Goal: Task Accomplishment & Management: Complete application form

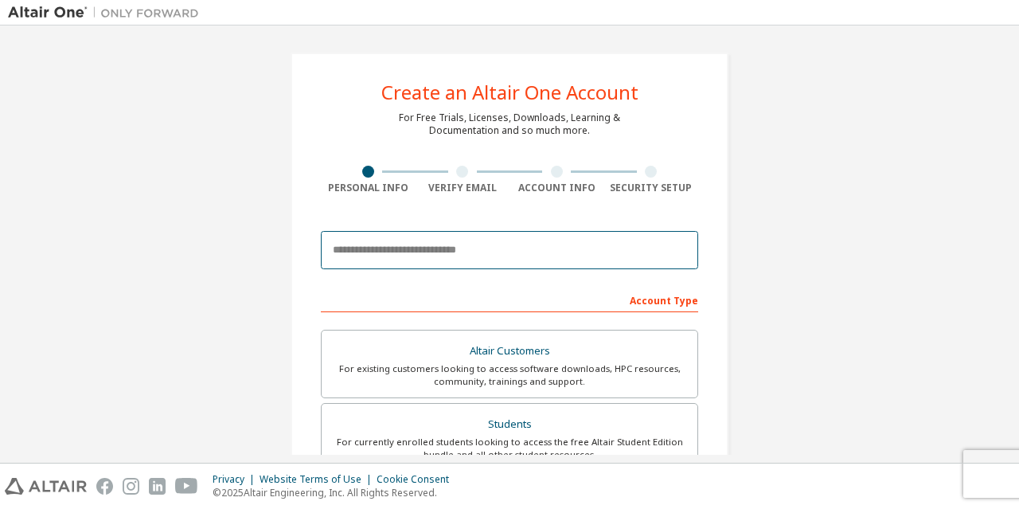
click at [378, 260] on input "email" at bounding box center [509, 250] width 377 height 38
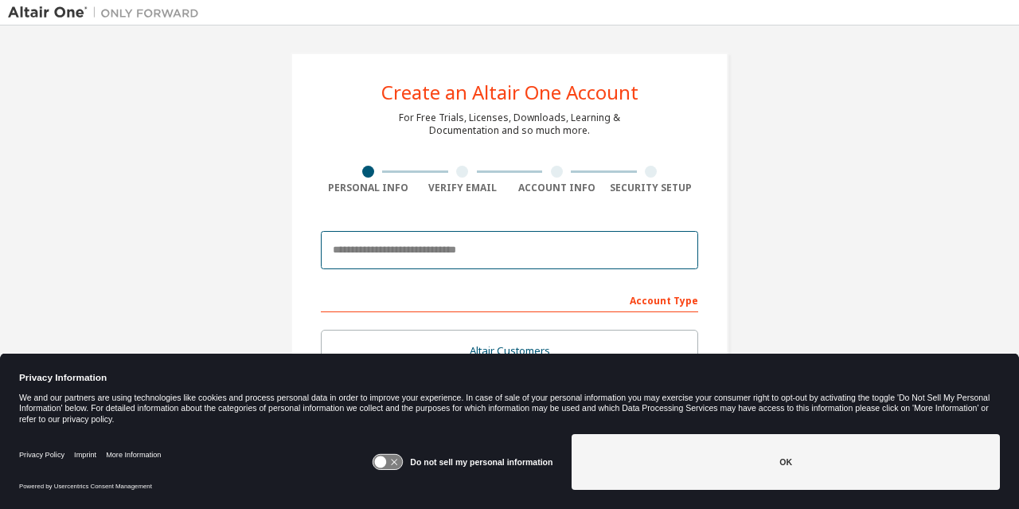
click at [378, 260] on input "email" at bounding box center [509, 250] width 377 height 38
type input "**********"
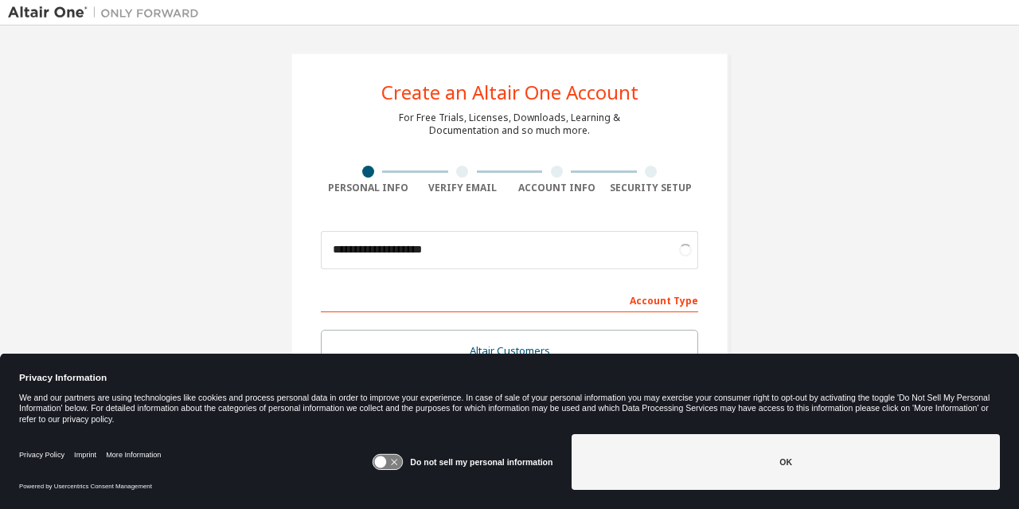
click at [391, 455] on icon at bounding box center [387, 462] width 29 height 15
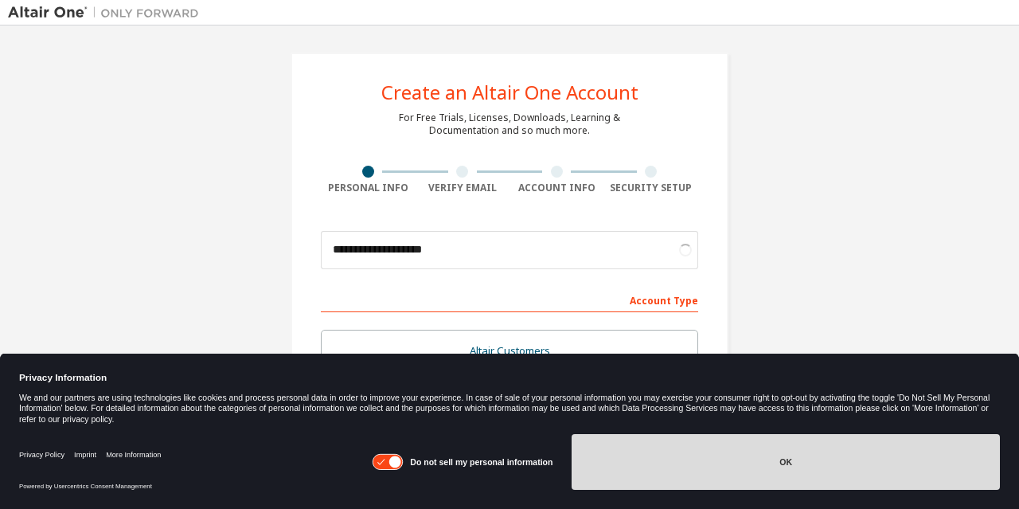
click at [689, 464] on button "OK" at bounding box center [786, 462] width 428 height 56
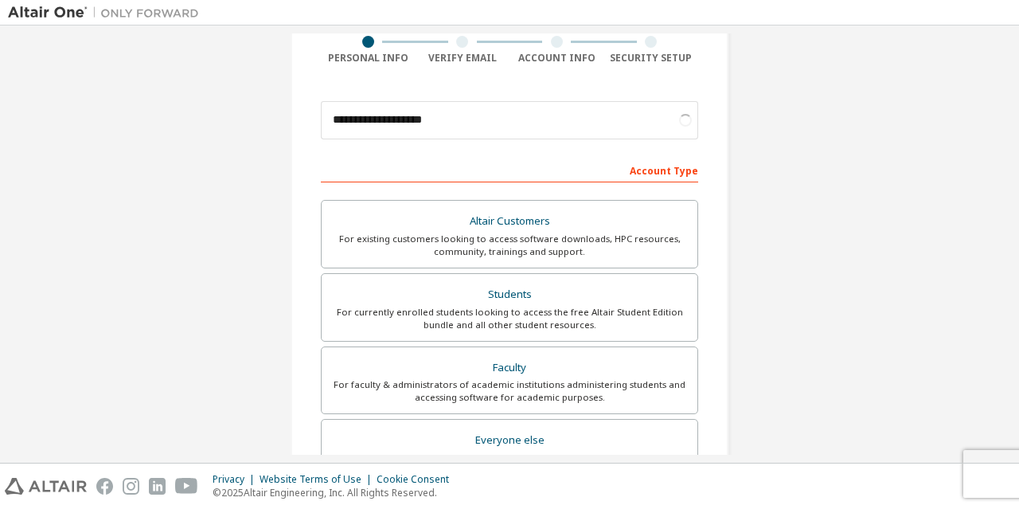
scroll to position [131, 0]
click at [525, 291] on div "Students" at bounding box center [509, 294] width 357 height 22
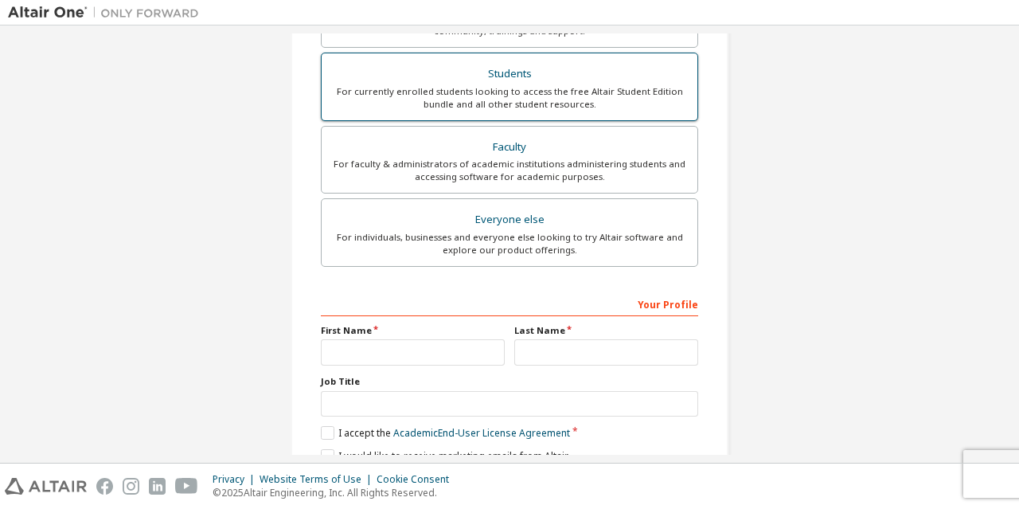
scroll to position [358, 0]
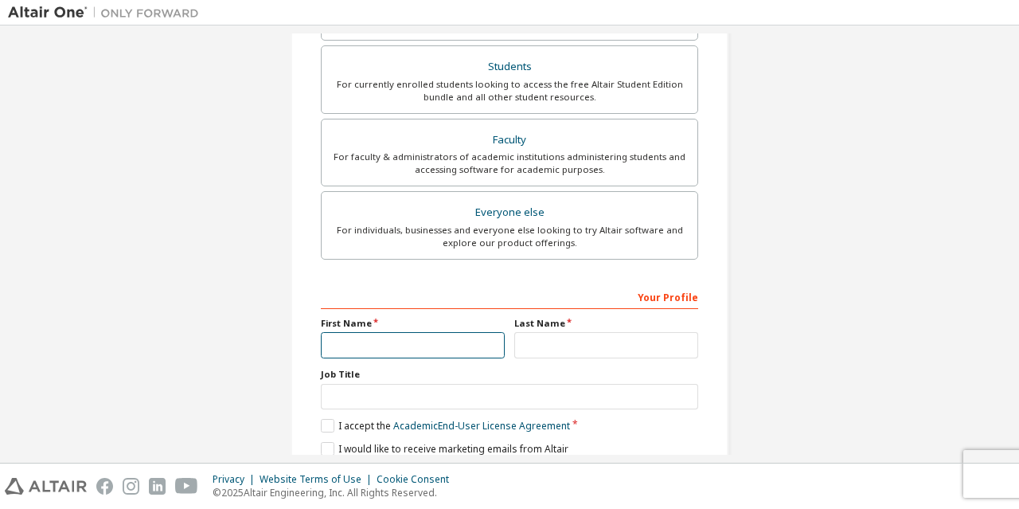
click at [400, 346] on input "text" at bounding box center [413, 345] width 184 height 26
type input "*******"
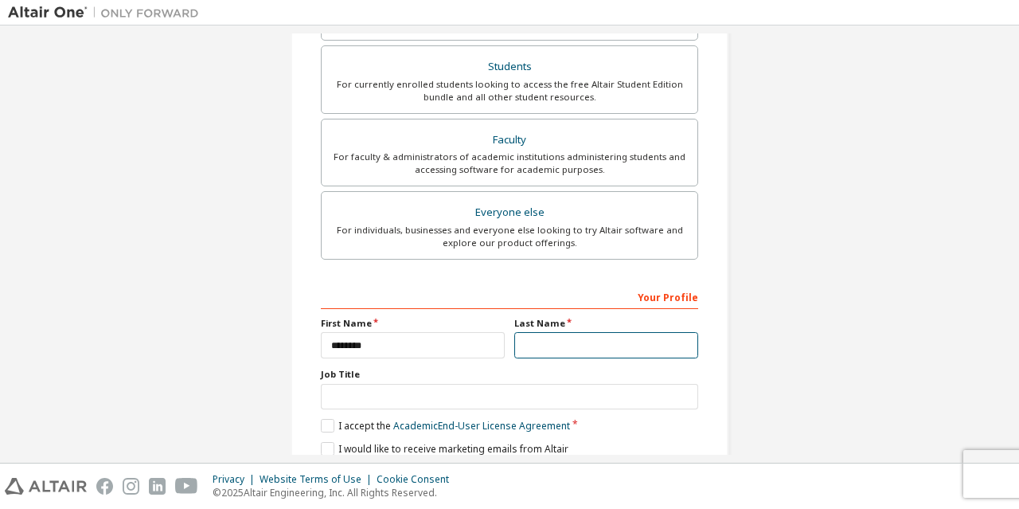
click at [573, 332] on input "text" at bounding box center [606, 345] width 184 height 26
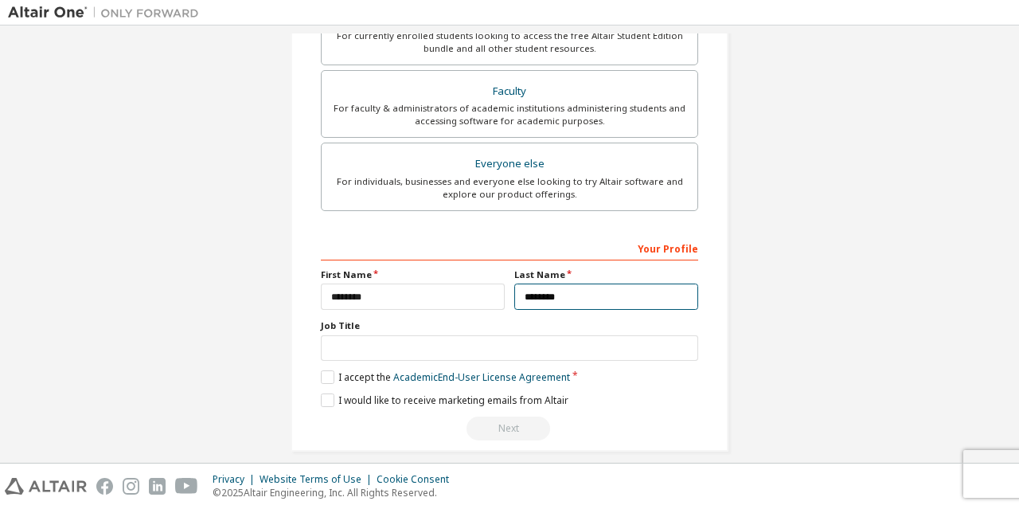
scroll to position [408, 0]
type input "********"
click at [342, 371] on label "I accept the Academic End-User License Agreement" at bounding box center [445, 376] width 249 height 14
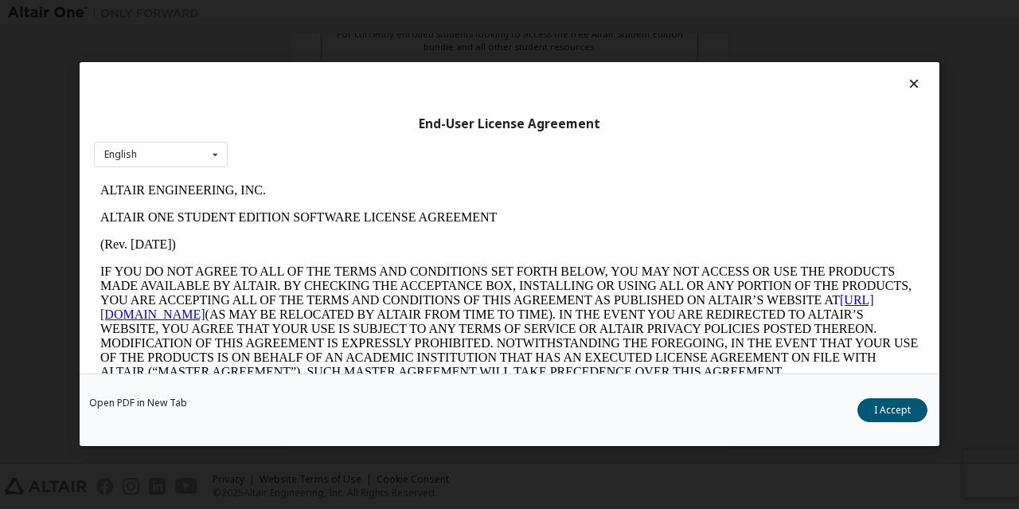
scroll to position [0, 0]
click at [913, 81] on icon at bounding box center [914, 83] width 17 height 14
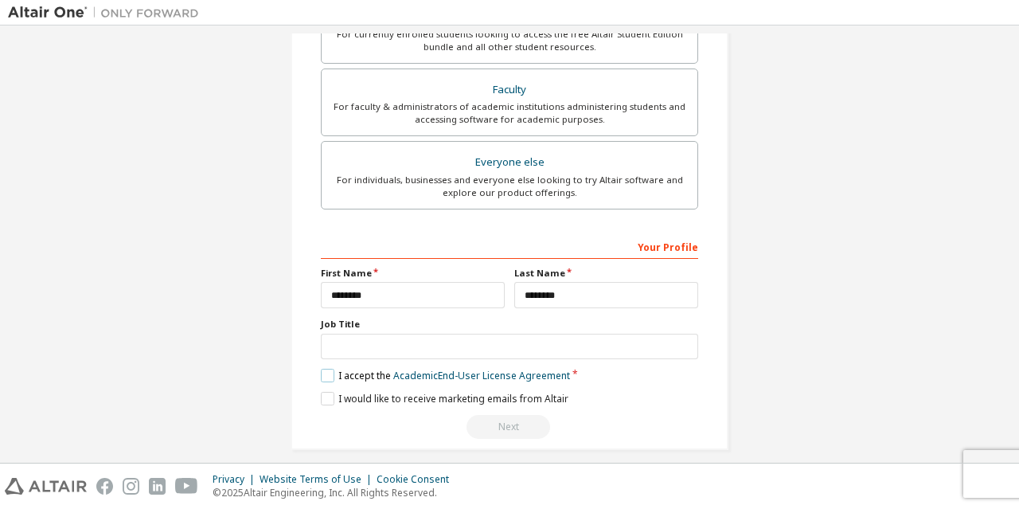
click at [334, 372] on label "I accept the Academic End-User License Agreement" at bounding box center [445, 376] width 249 height 14
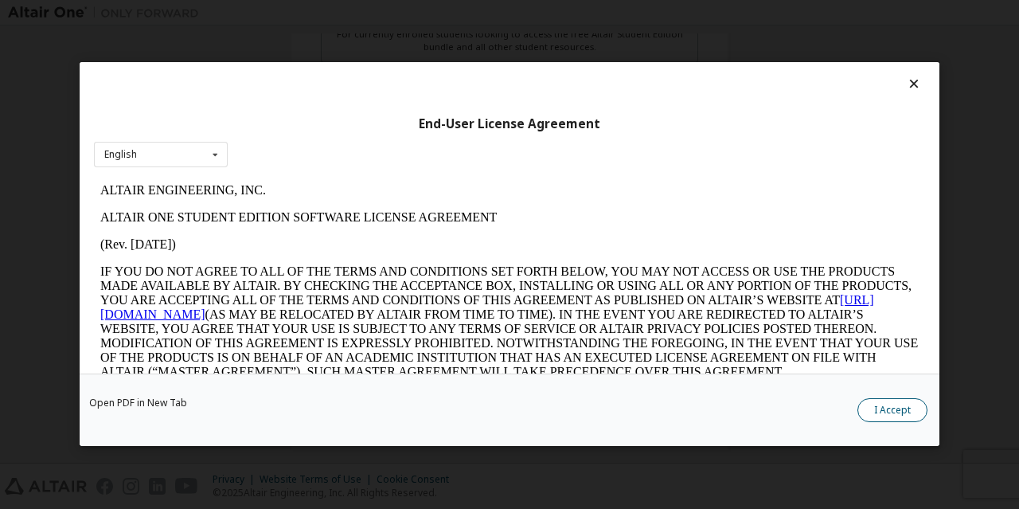
click at [889, 413] on button "I Accept" at bounding box center [893, 411] width 70 height 24
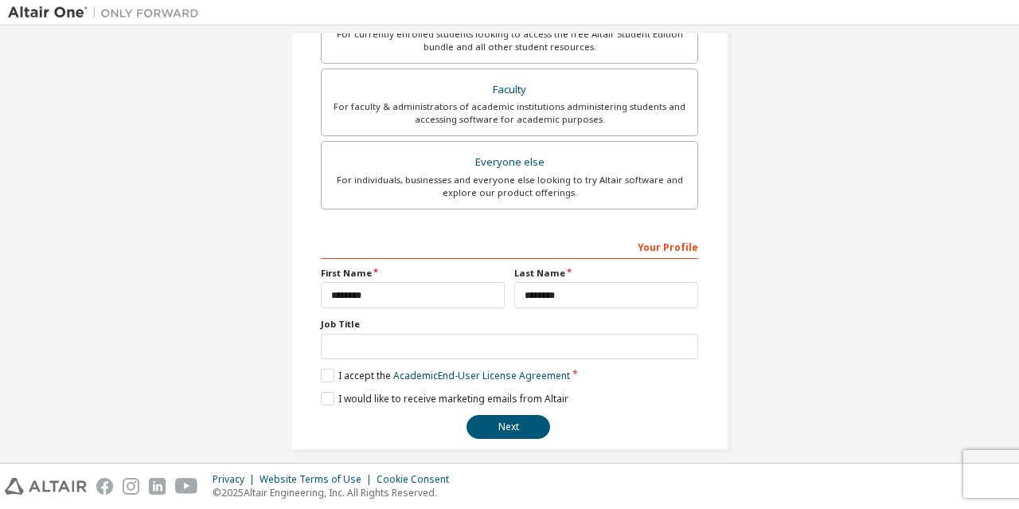
scroll to position [418, 0]
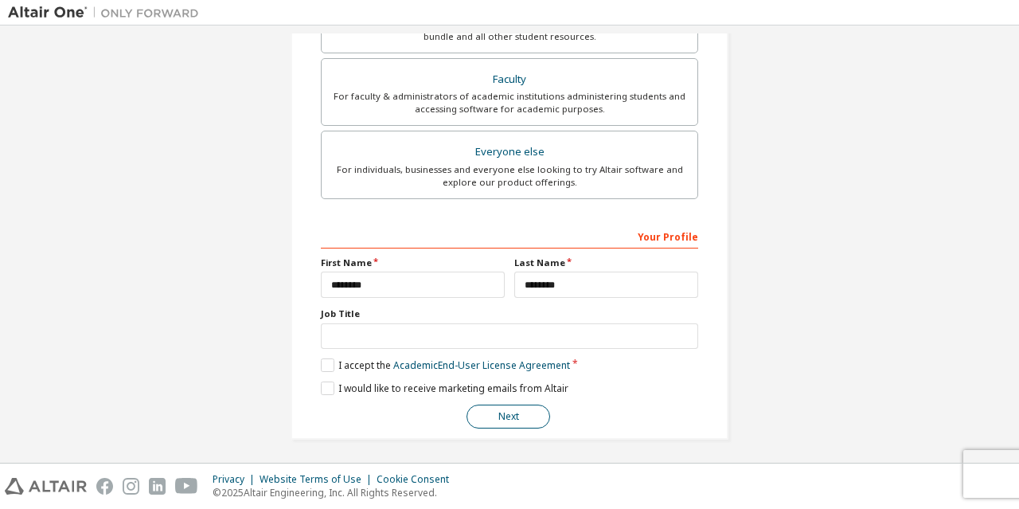
click at [503, 420] on button "Next" at bounding box center [509, 417] width 84 height 24
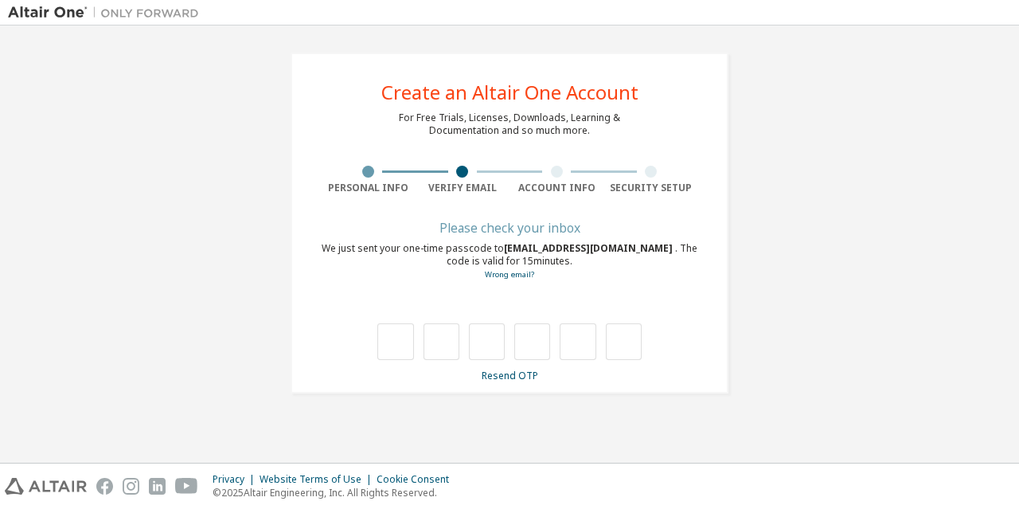
scroll to position [0, 0]
type input "*"
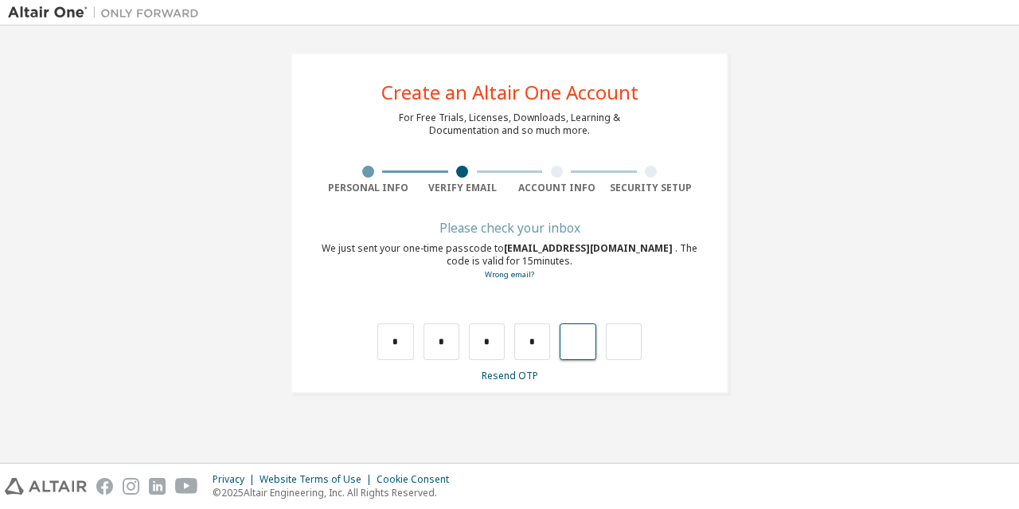
type input "*"
